Goal: Task Accomplishment & Management: Use online tool/utility

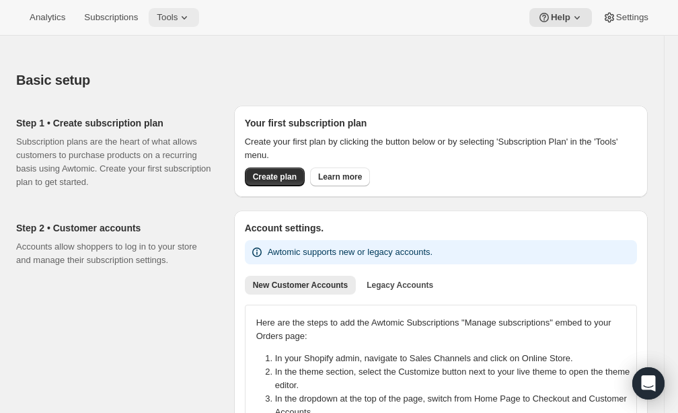
click at [173, 17] on span "Tools" at bounding box center [167, 17] width 21 height 11
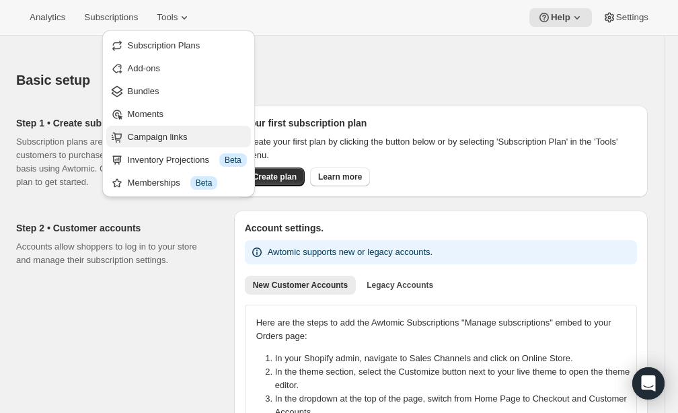
click at [151, 135] on span "Campaign links" at bounding box center [158, 137] width 60 height 10
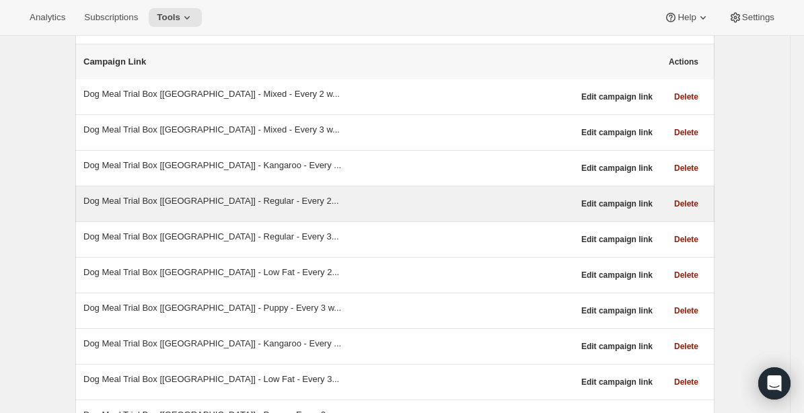
scroll to position [111, 0]
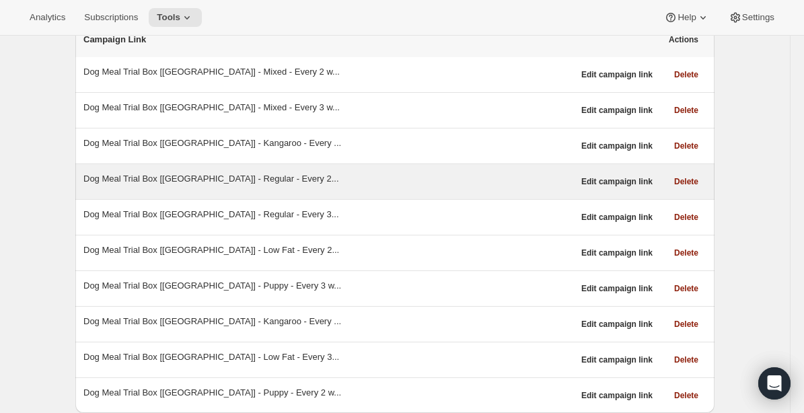
click at [215, 181] on div "Dog Meal Trial Box [[GEOGRAPHIC_DATA]] - Regular - Every 2..." at bounding box center [328, 178] width 490 height 13
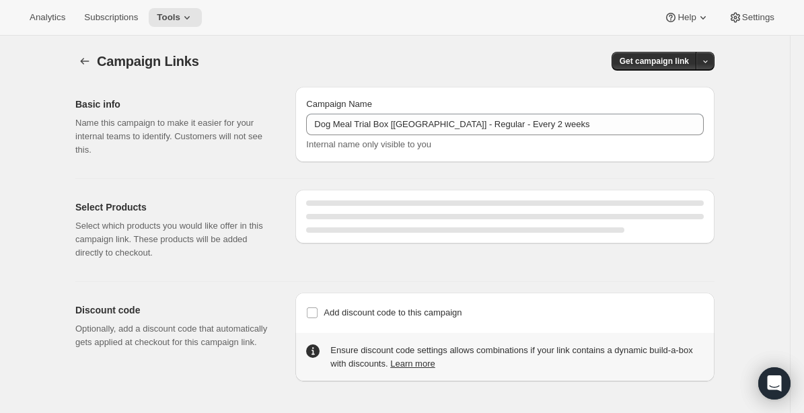
select select "gid://shopify/SellingPlan/690664177940"
